Goal: Contribute content

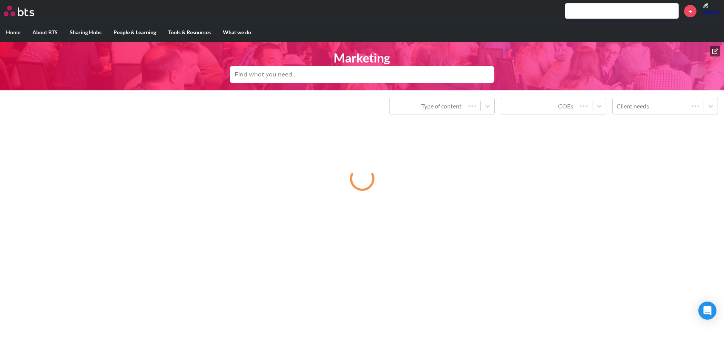
click at [716, 47] on button at bounding box center [714, 51] width 11 height 11
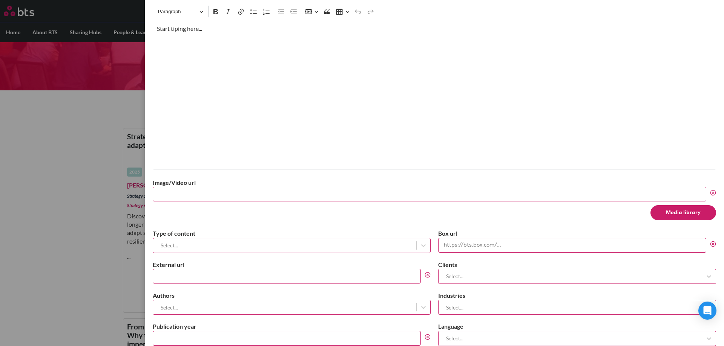
scroll to position [151, 0]
click at [263, 277] on input "External url" at bounding box center [287, 276] width 268 height 15
paste input "[URL][DOMAIN_NAME]"
type input "[URL][DOMAIN_NAME]"
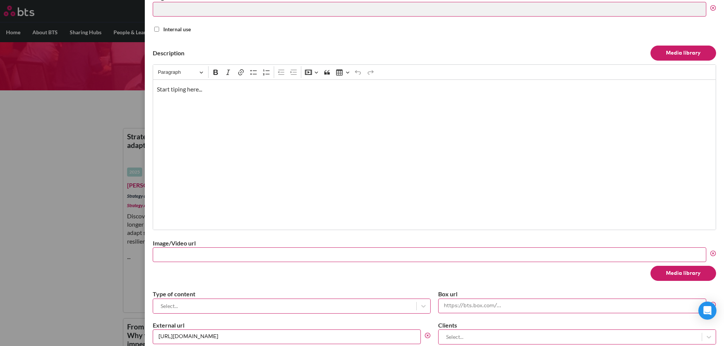
scroll to position [0, 0]
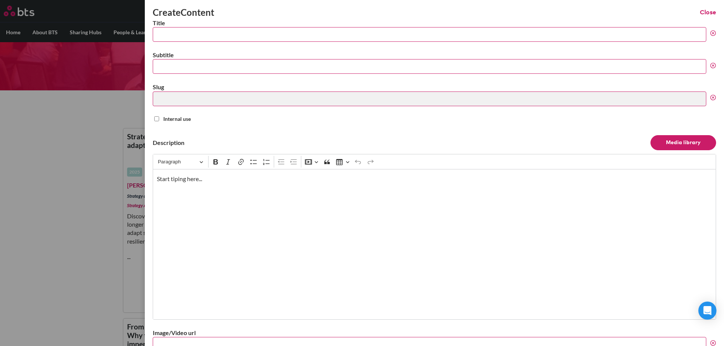
click at [185, 35] on input "Title" at bounding box center [429, 34] width 553 height 15
paste input "From model to movement: Getting more from your leadership framework"
type input "From model to movement: Getting more from your leadership framework"
type input "from-model-to-movement-getting-more-from-your-leadership-framework"
type input "From model to movement: Getting more from your leadership framework"
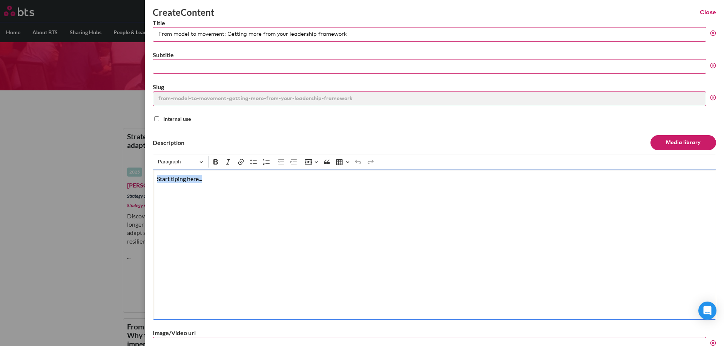
drag, startPoint x: 256, startPoint y: 180, endPoint x: 151, endPoint y: 181, distance: 105.5
click at [150, 181] on div "Create Content Close Title From model to movement: Getting more from your leade…" at bounding box center [434, 173] width 579 height 346
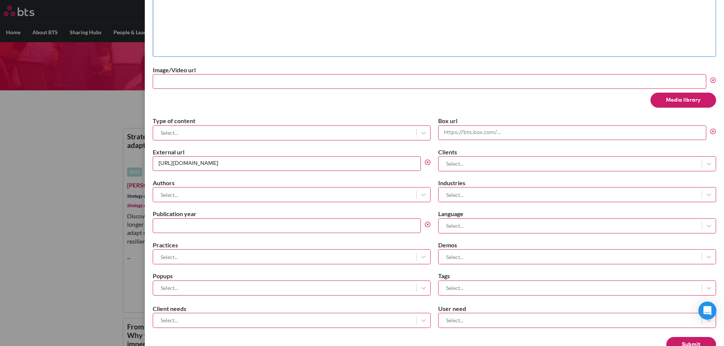
scroll to position [264, 0]
click at [398, 128] on div at bounding box center [284, 131] width 255 height 9
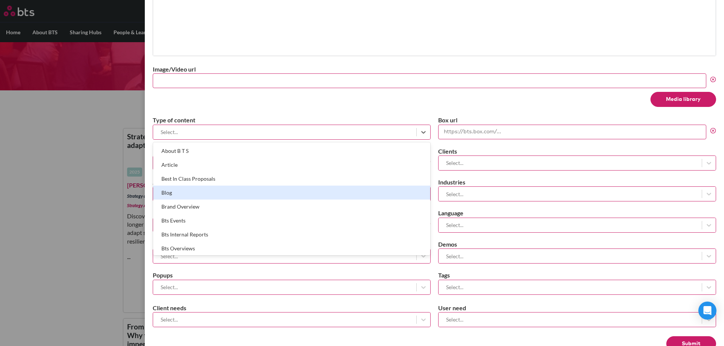
click at [297, 195] on div "Blog" at bounding box center [291, 193] width 277 height 14
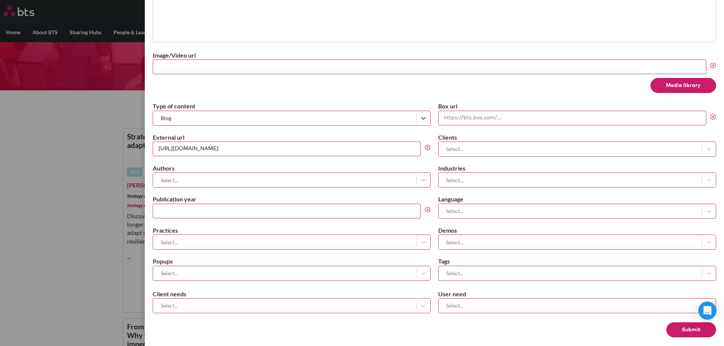
scroll to position [284, 0]
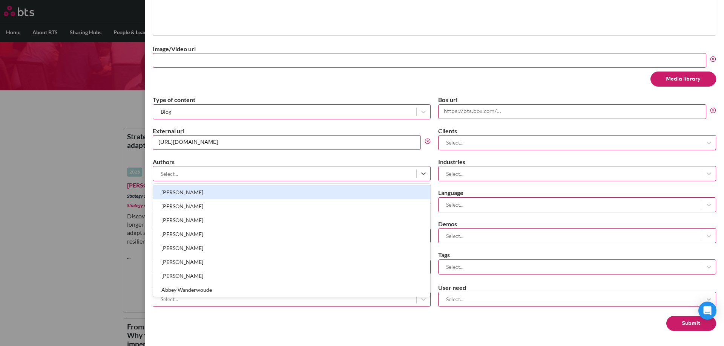
click at [347, 173] on div at bounding box center [284, 173] width 255 height 9
type input "[PERSON_NAME]"
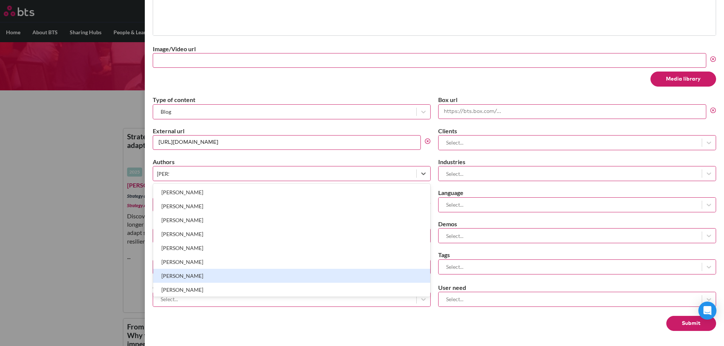
click at [335, 278] on div "[PERSON_NAME]" at bounding box center [291, 276] width 277 height 14
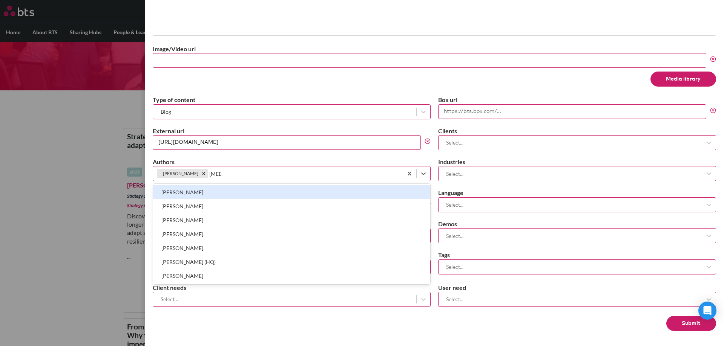
type input "allis"
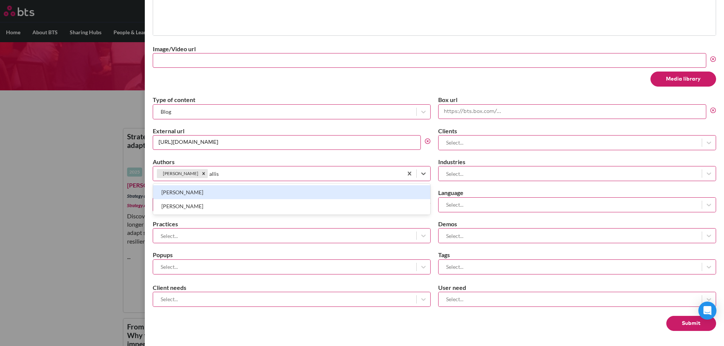
click at [352, 193] on div "[PERSON_NAME]" at bounding box center [291, 192] width 277 height 14
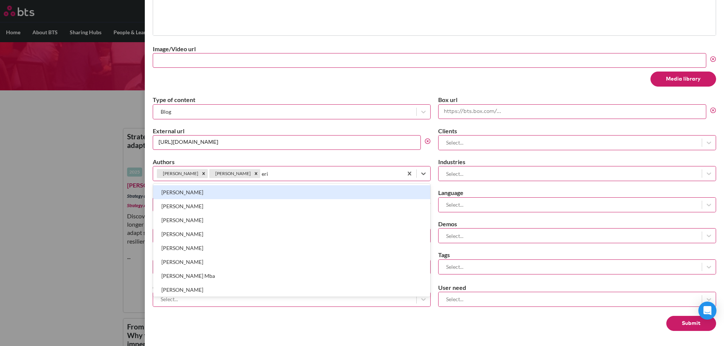
type input "[PERSON_NAME]"
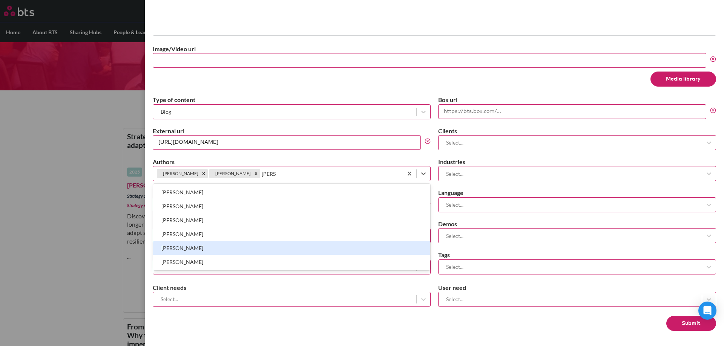
click at [335, 251] on div "[PERSON_NAME]" at bounding box center [291, 248] width 277 height 14
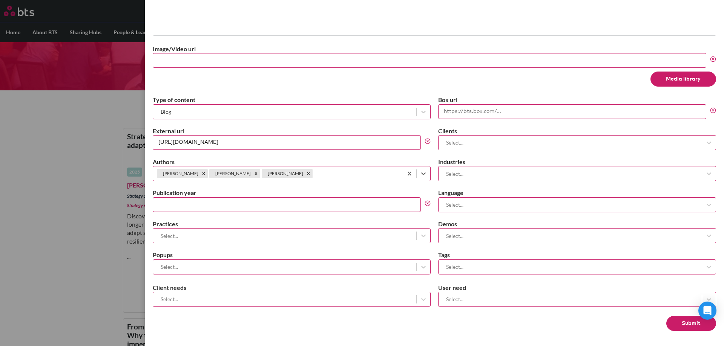
click at [300, 205] on input "Publication year" at bounding box center [287, 204] width 268 height 15
type input "2025"
click at [308, 227] on label "Practices" at bounding box center [292, 224] width 278 height 8
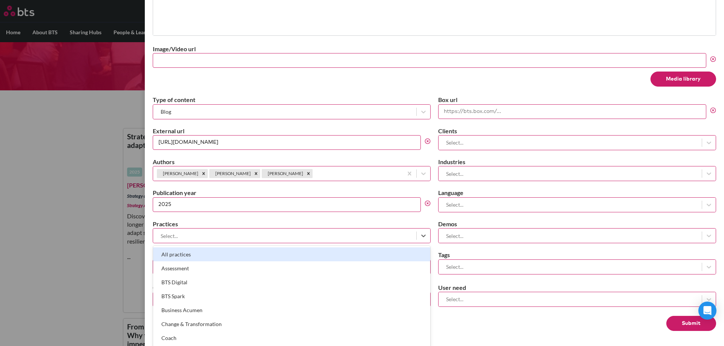
click at [316, 236] on div at bounding box center [284, 235] width 255 height 9
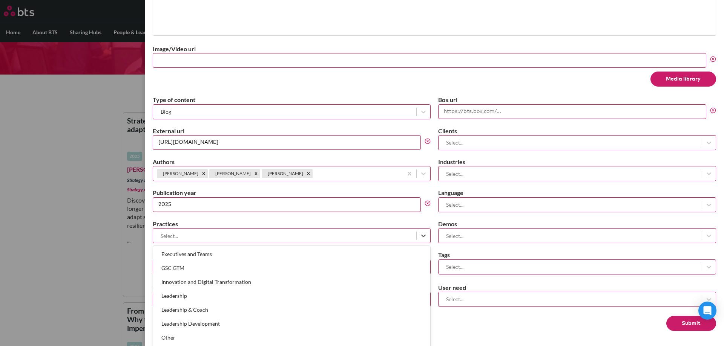
scroll to position [121, 0]
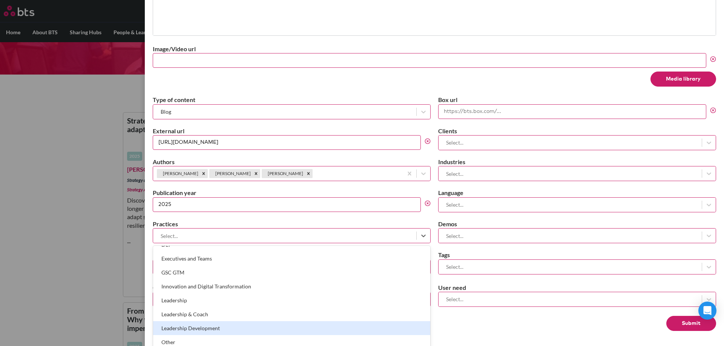
click at [275, 326] on div "Leadership Development" at bounding box center [291, 328] width 277 height 14
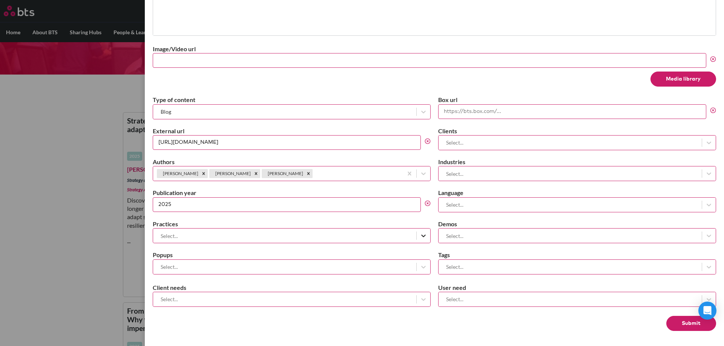
click at [421, 236] on icon at bounding box center [423, 236] width 5 height 3
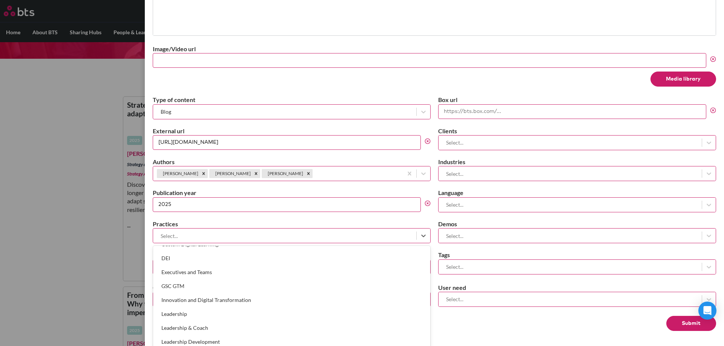
scroll to position [113, 0]
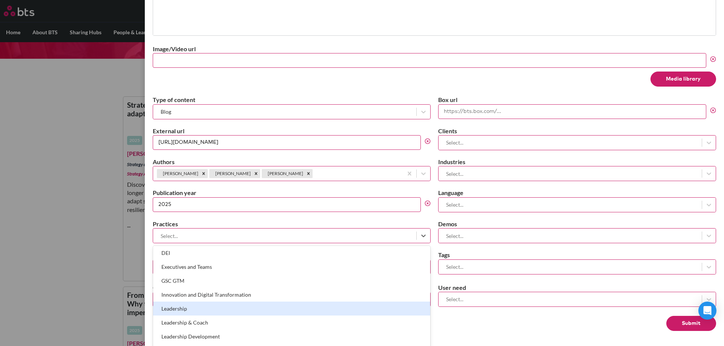
click at [286, 306] on div "Leadership" at bounding box center [291, 309] width 277 height 14
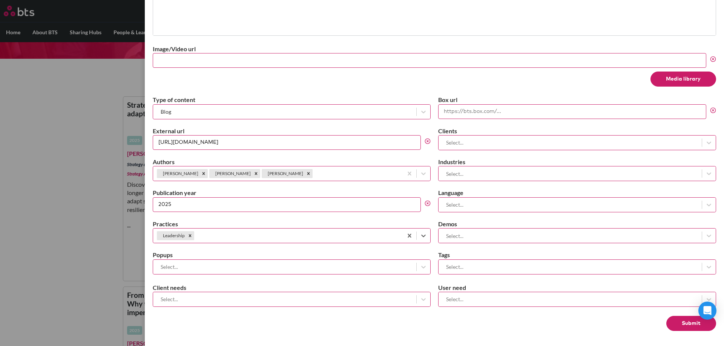
click at [389, 267] on div at bounding box center [284, 266] width 255 height 9
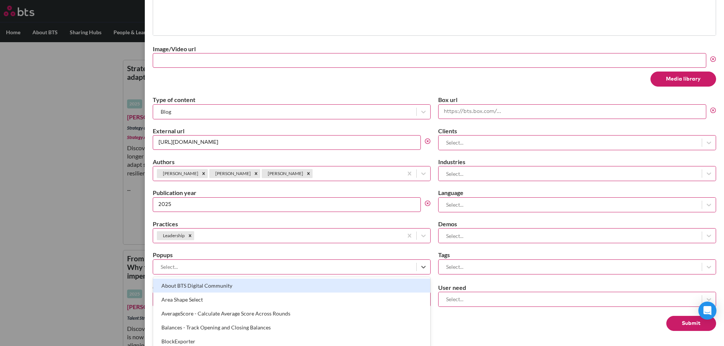
scroll to position [79, 0]
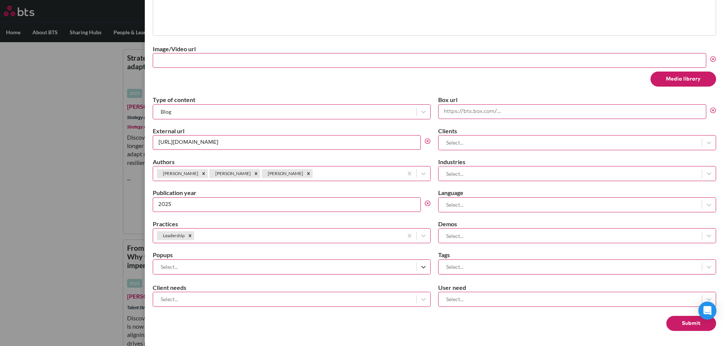
click at [393, 262] on div "Select..." at bounding box center [284, 267] width 263 height 12
click at [419, 297] on icon at bounding box center [423, 300] width 8 height 8
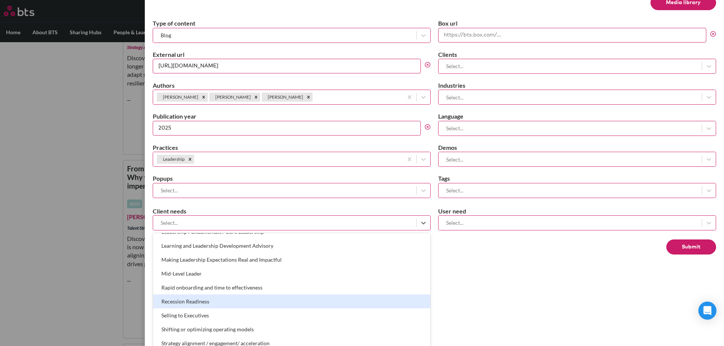
scroll to position [265, 0]
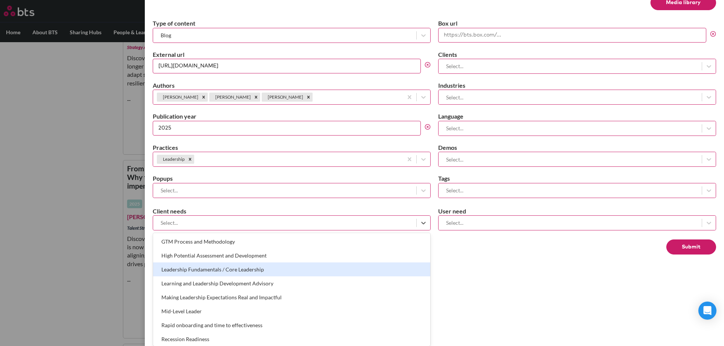
click at [321, 265] on div "Leadership Fundamentals / Core Leadership" at bounding box center [291, 270] width 277 height 14
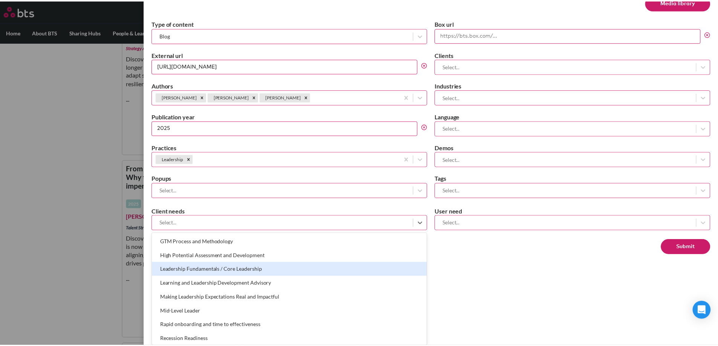
scroll to position [284, 0]
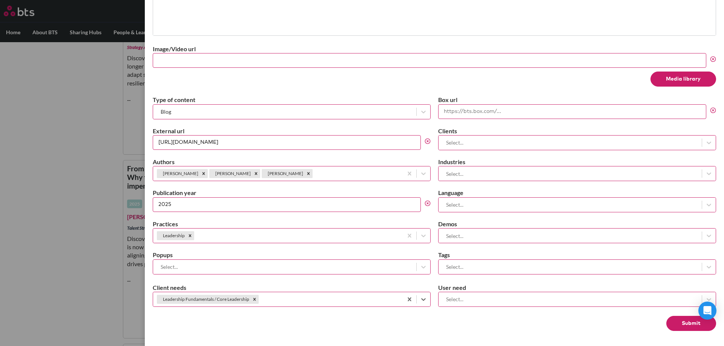
click at [528, 142] on div at bounding box center [569, 142] width 255 height 9
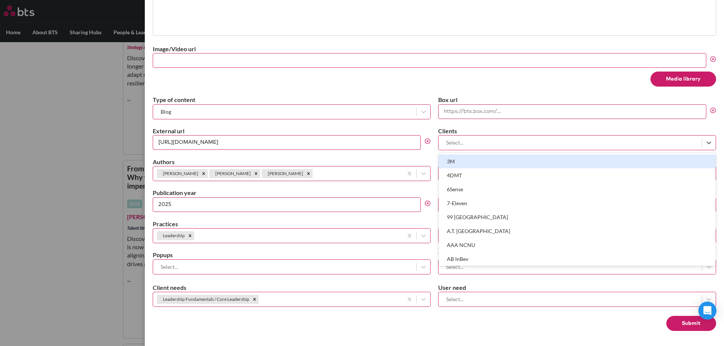
click at [522, 137] on div "Select..." at bounding box center [569, 142] width 263 height 12
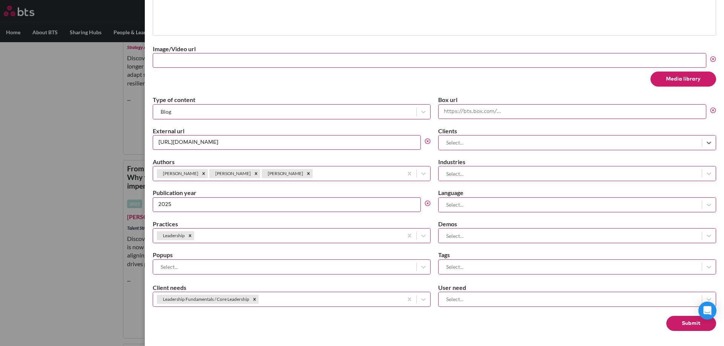
click at [521, 173] on div at bounding box center [569, 173] width 255 height 9
click at [511, 202] on div at bounding box center [569, 204] width 255 height 9
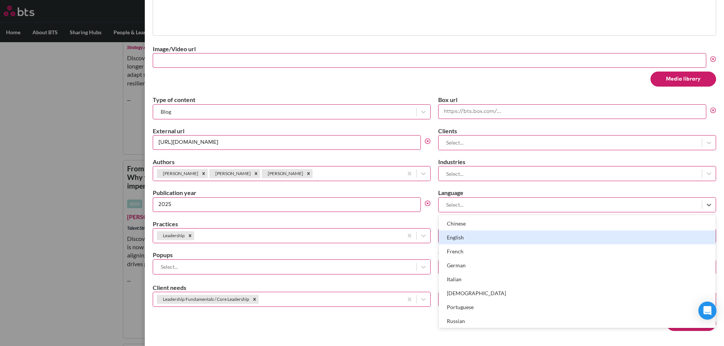
click at [502, 236] on div "English" at bounding box center [576, 238] width 277 height 14
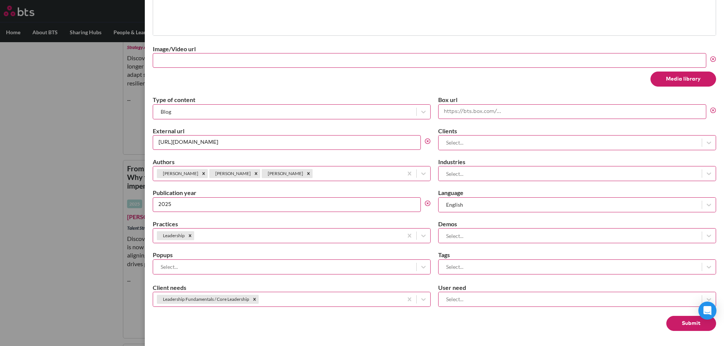
click at [675, 324] on button "Submit" at bounding box center [691, 323] width 50 height 15
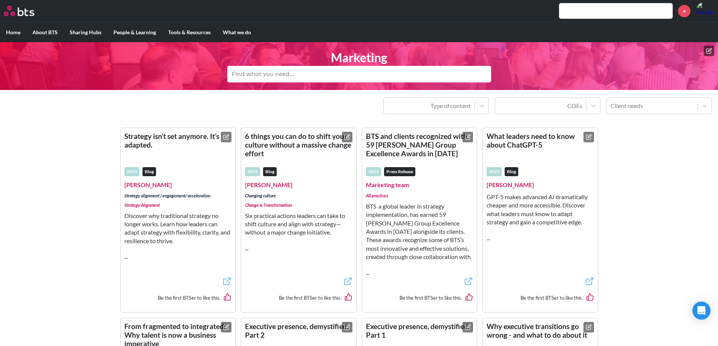
scroll to position [0, 0]
